Goal: Task Accomplishment & Management: Complete application form

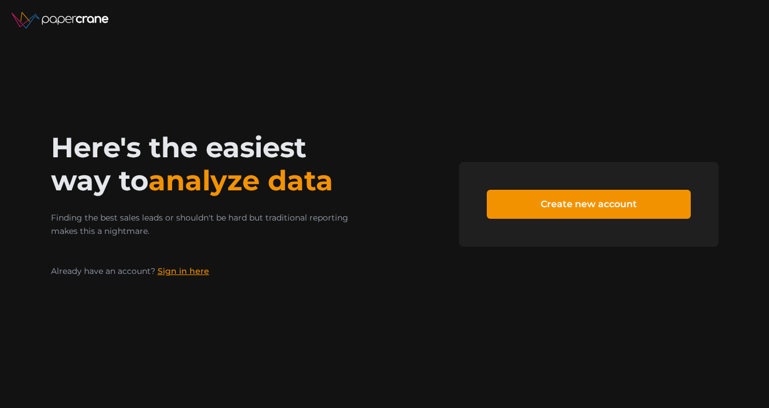
click at [192, 273] on link "Sign in here" at bounding box center [184, 271] width 52 height 10
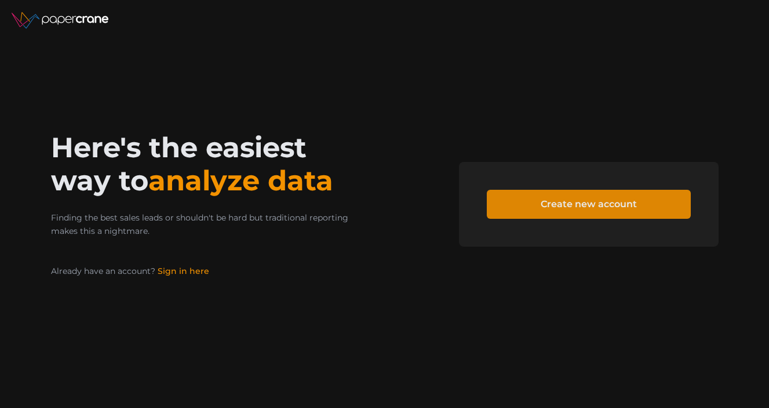
click at [544, 197] on span "Create new account" at bounding box center [589, 204] width 96 height 28
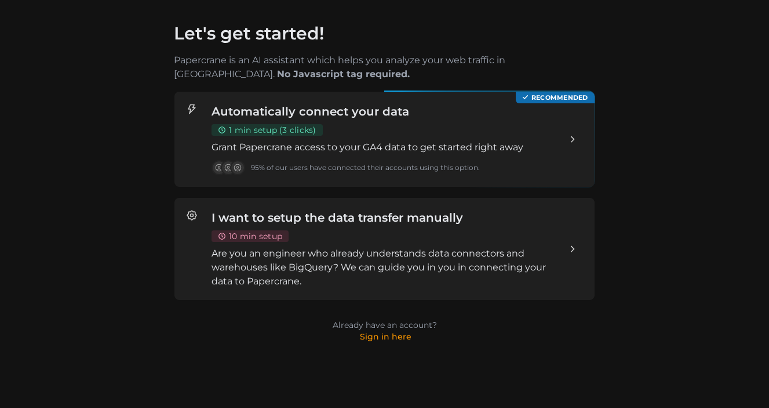
click at [483, 139] on div "Automatically connect your data 1 min setup (3 clicks) Grant Papercrane access …" at bounding box center [385, 139] width 346 height 72
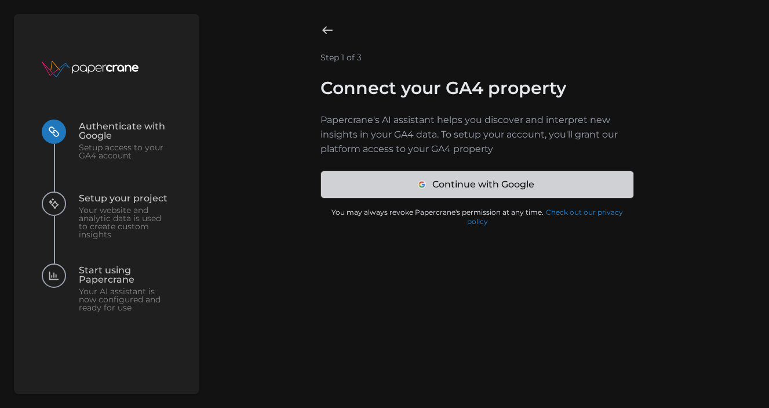
click at [466, 185] on span "Continue with Google" at bounding box center [483, 184] width 102 height 27
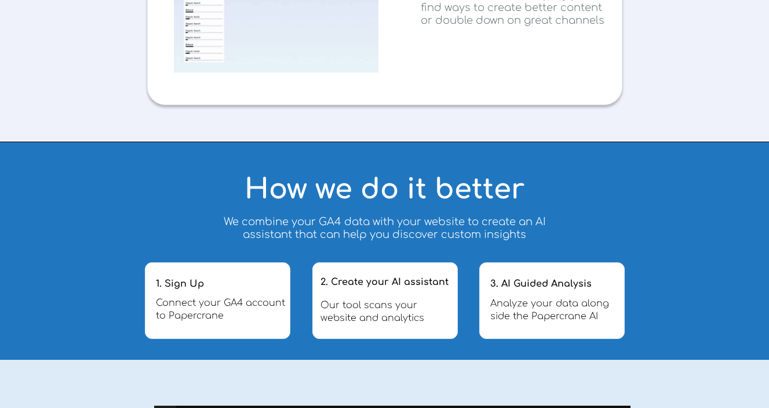
scroll to position [1304, 0]
